Goal: Task Accomplishment & Management: Complete application form

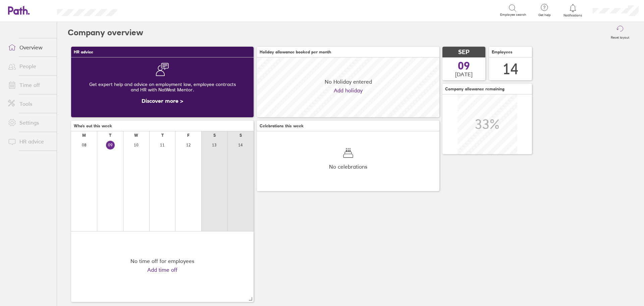
scroll to position [60, 182]
click at [24, 67] on link "People" at bounding box center [30, 65] width 54 height 13
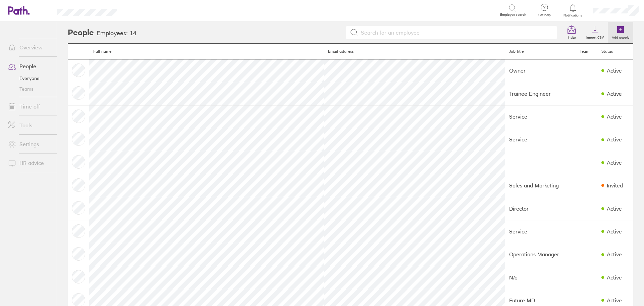
click at [617, 32] on icon at bounding box center [621, 29] width 8 height 8
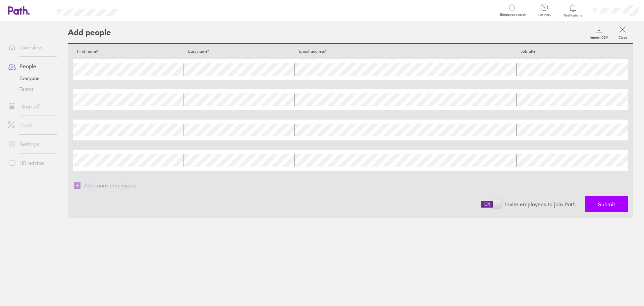
click at [602, 204] on span "Submit" at bounding box center [606, 204] width 17 height 6
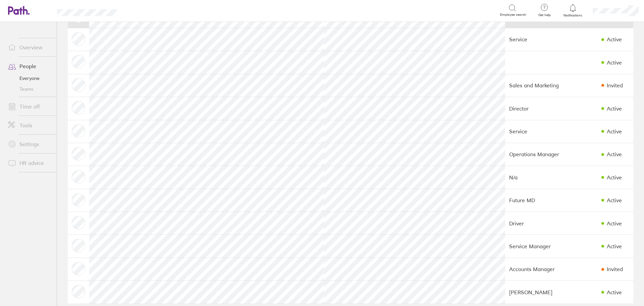
scroll to position [101, 0]
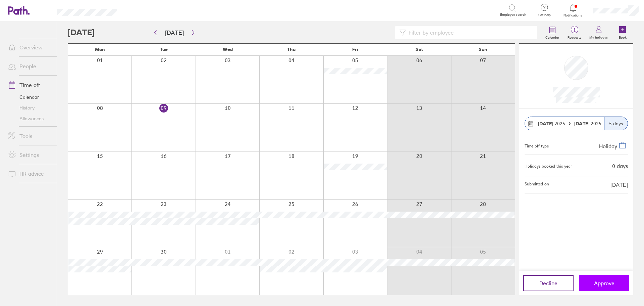
click at [610, 284] on span "Approve" at bounding box center [604, 283] width 20 height 6
